Goal: Information Seeking & Learning: Check status

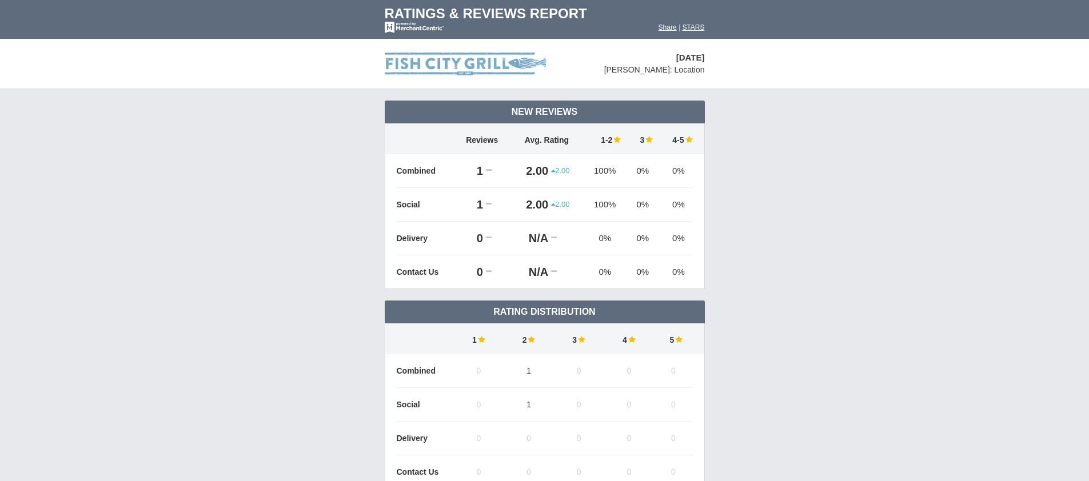
scroll to position [841, 0]
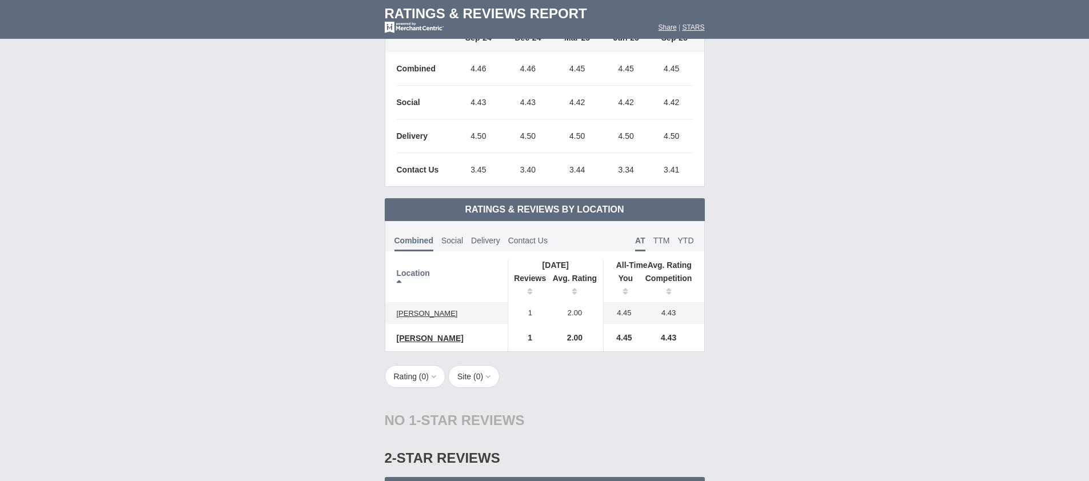
scroll to position [841, 0]
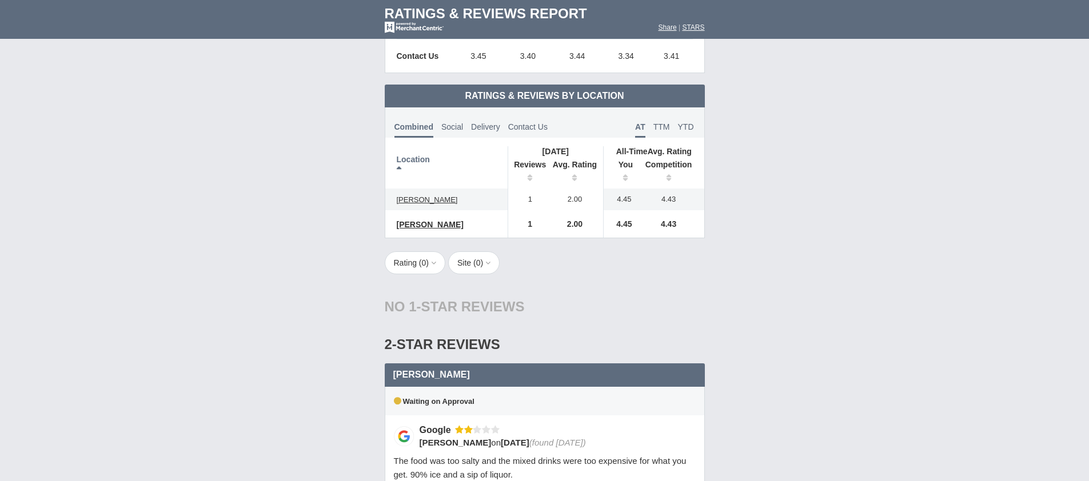
scroll to position [622, 0]
